Goal: Find specific page/section: Find specific page/section

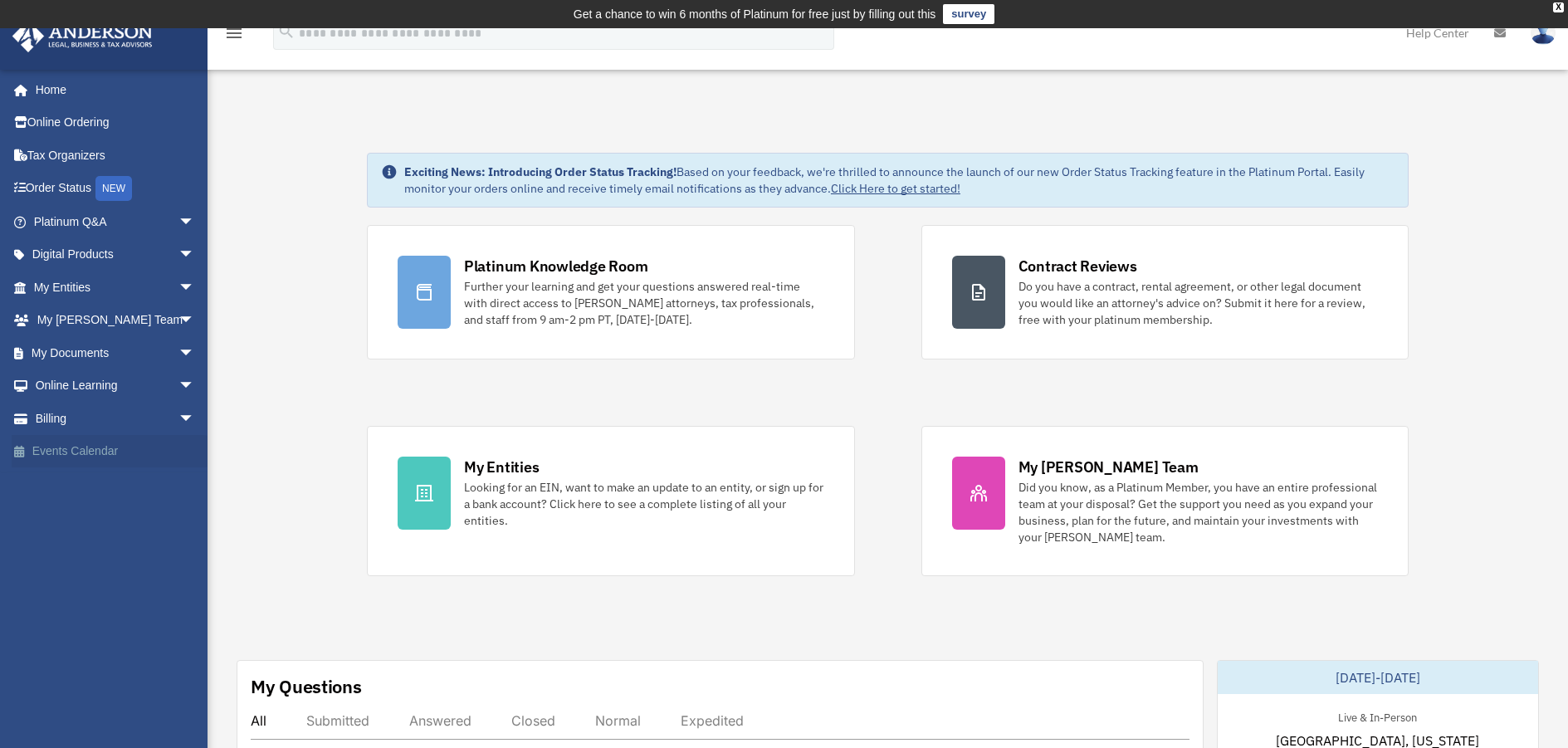
click at [59, 455] on link "Events Calendar" at bounding box center [115, 451] width 208 height 33
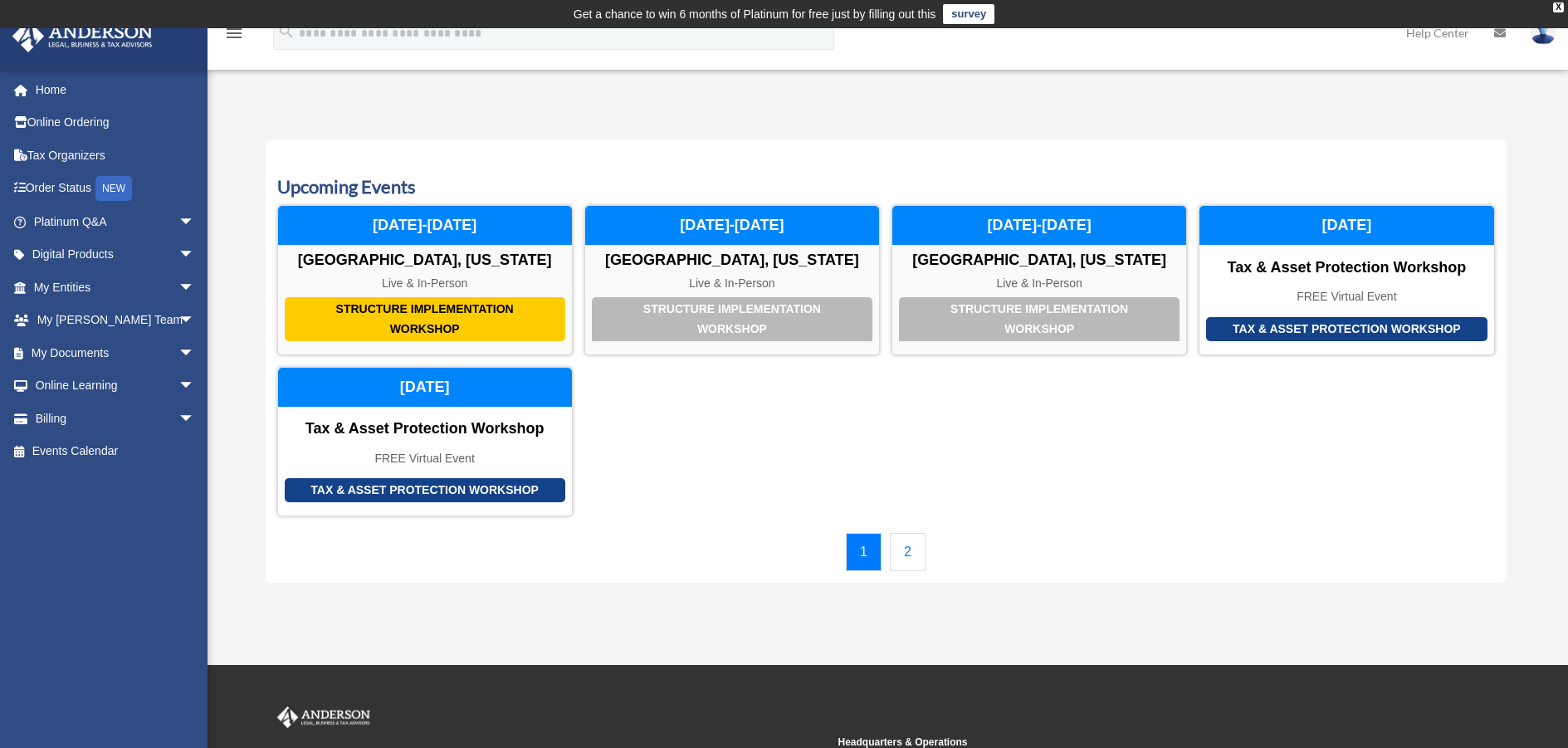
click at [908, 551] on link "2" at bounding box center [907, 552] width 35 height 38
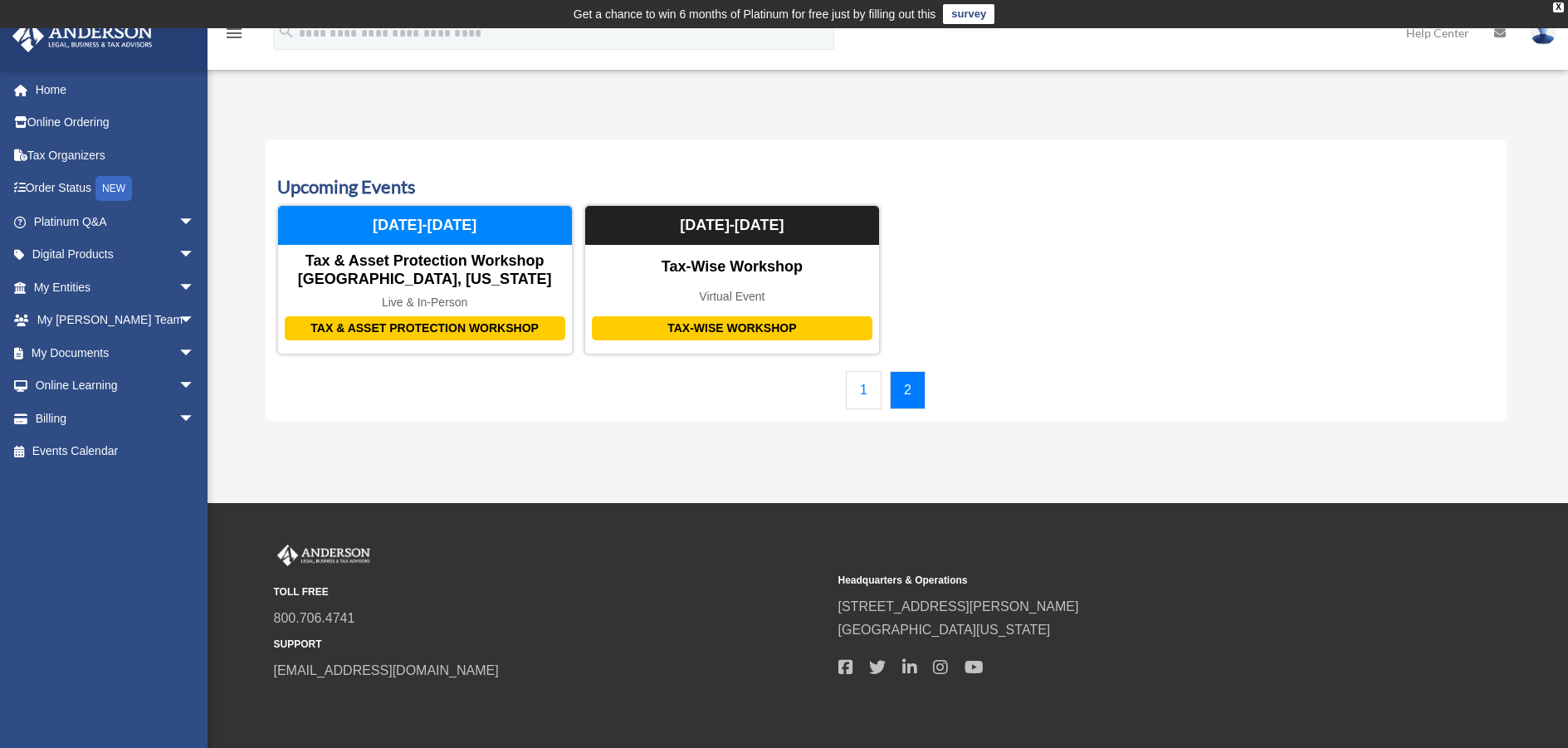
click at [857, 397] on link "1" at bounding box center [864, 390] width 35 height 38
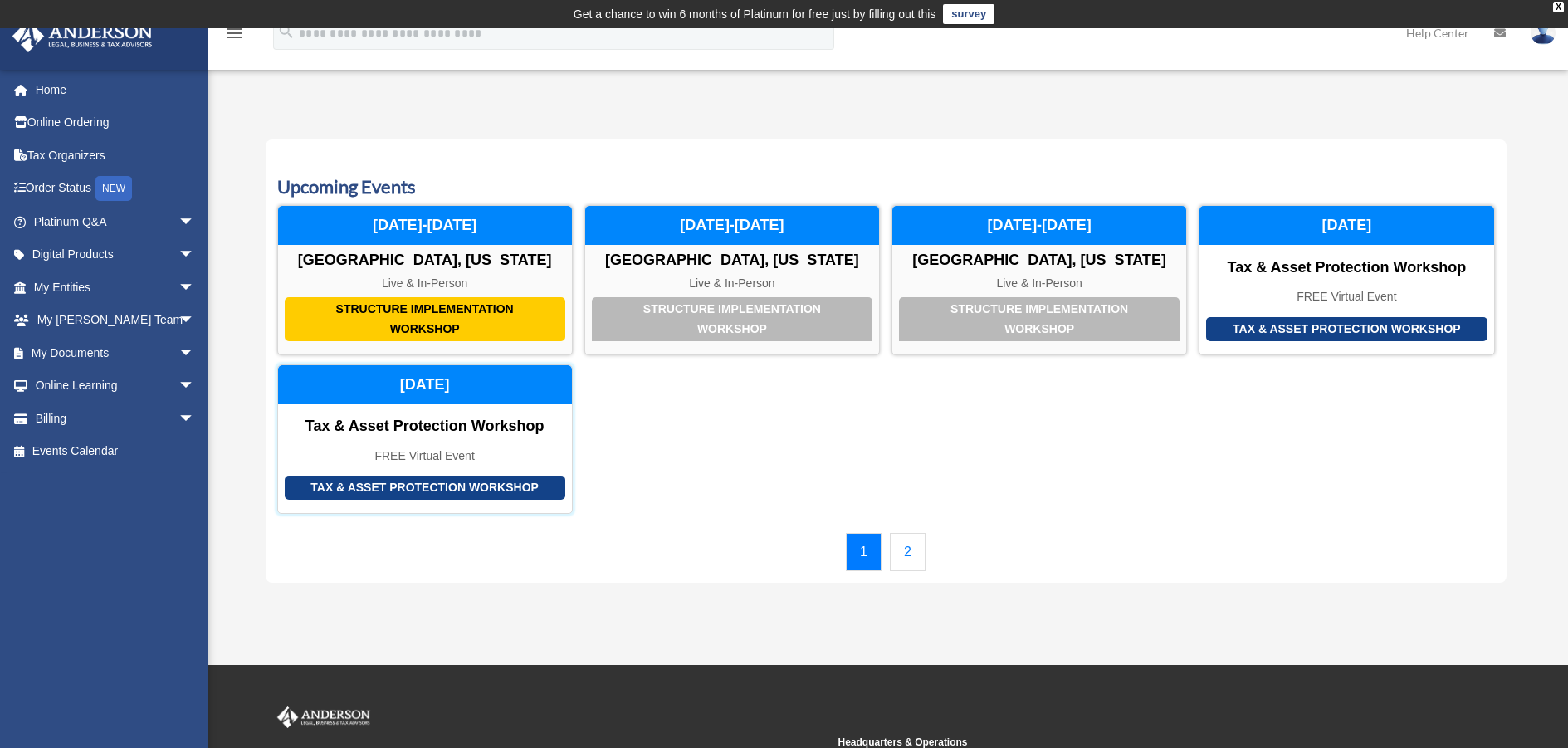
click at [437, 486] on div "Tax & Asset Protection Workshop" at bounding box center [424, 487] width 281 height 24
